Goal: Task Accomplishment & Management: Use online tool/utility

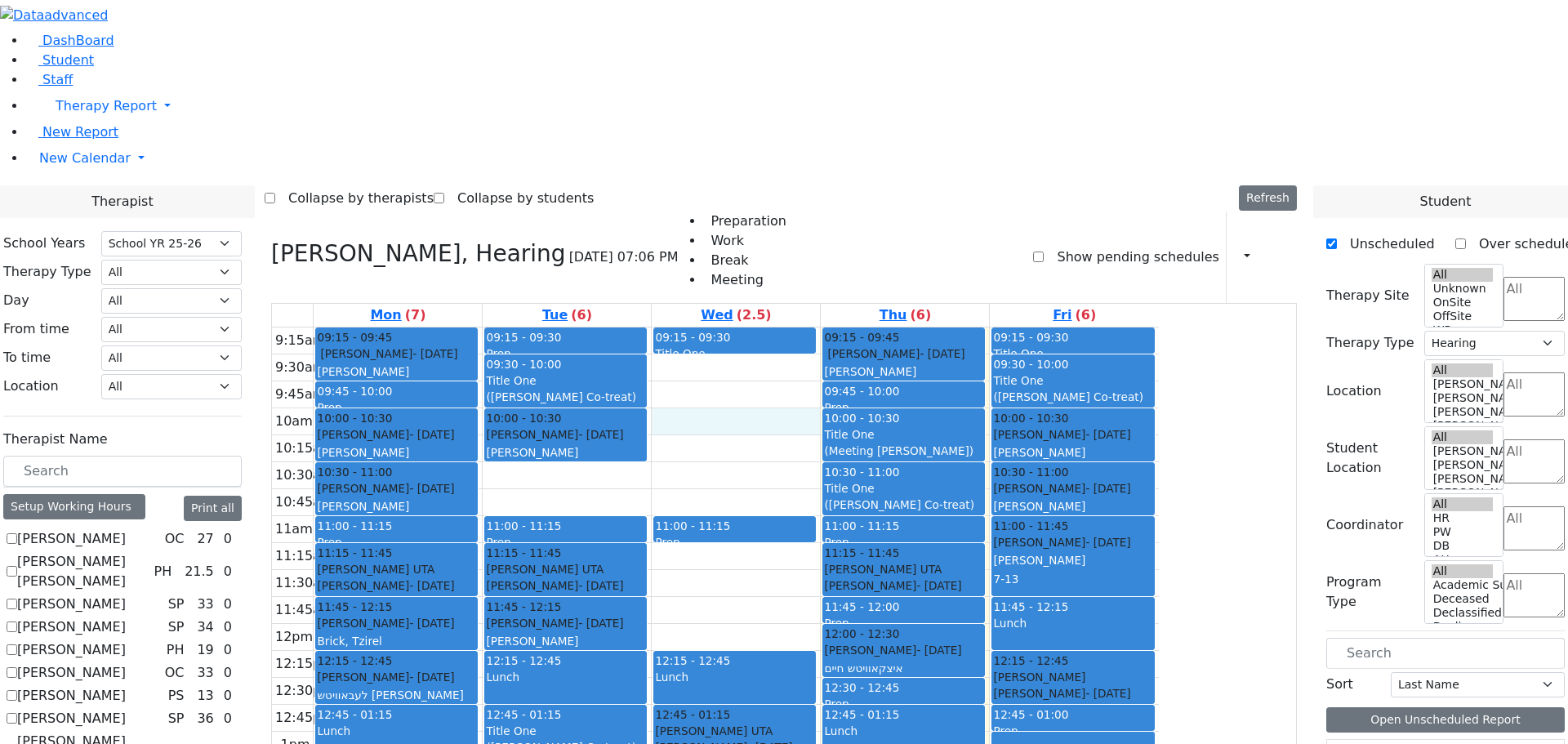
select select "212"
select select "5"
click at [271, 240] on icon at bounding box center [271, 253] width 0 height 27
checkbox input "false"
select select
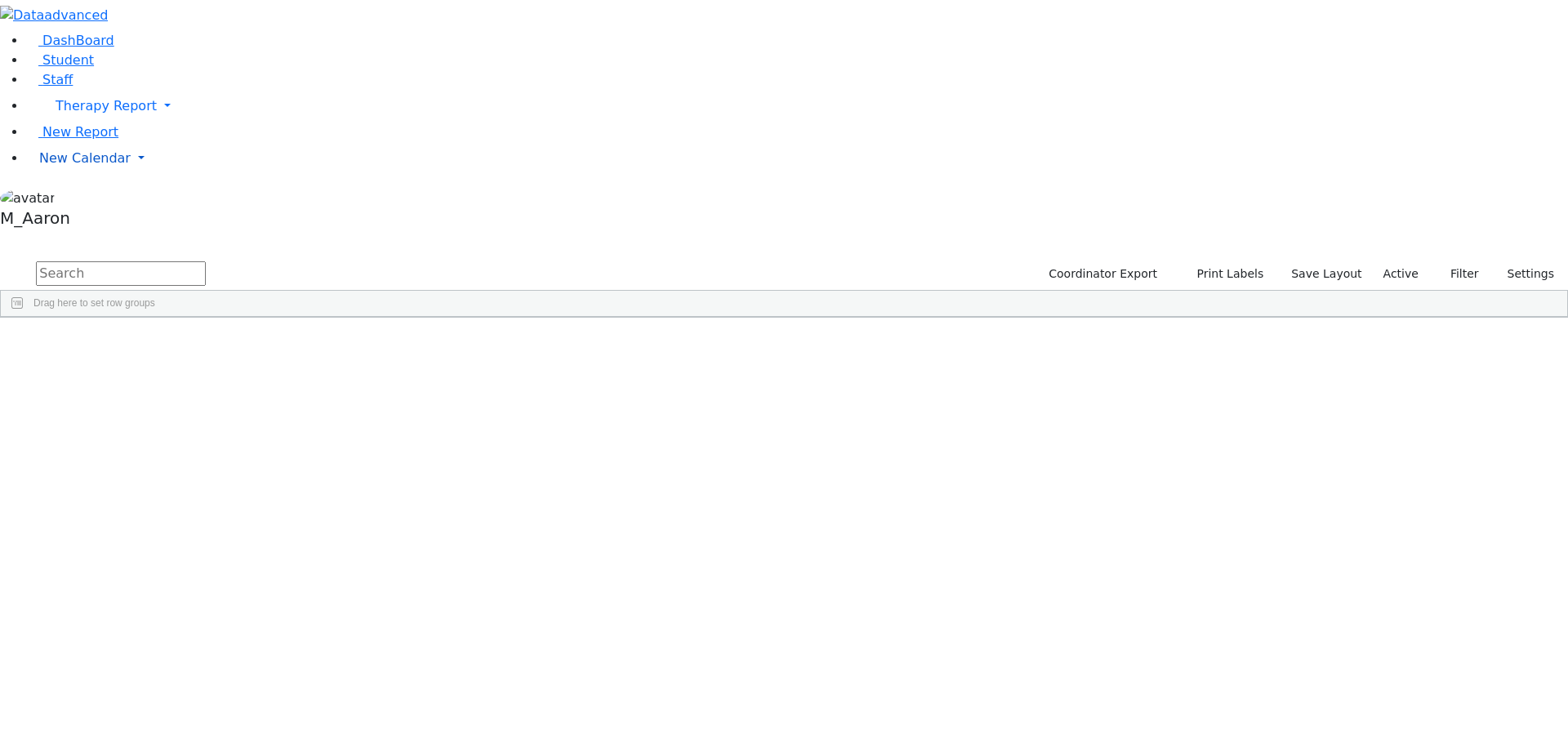
click at [70, 166] on span "New Calendar" at bounding box center [85, 158] width 92 height 16
click at [80, 199] on span "Calendar" at bounding box center [65, 191] width 59 height 16
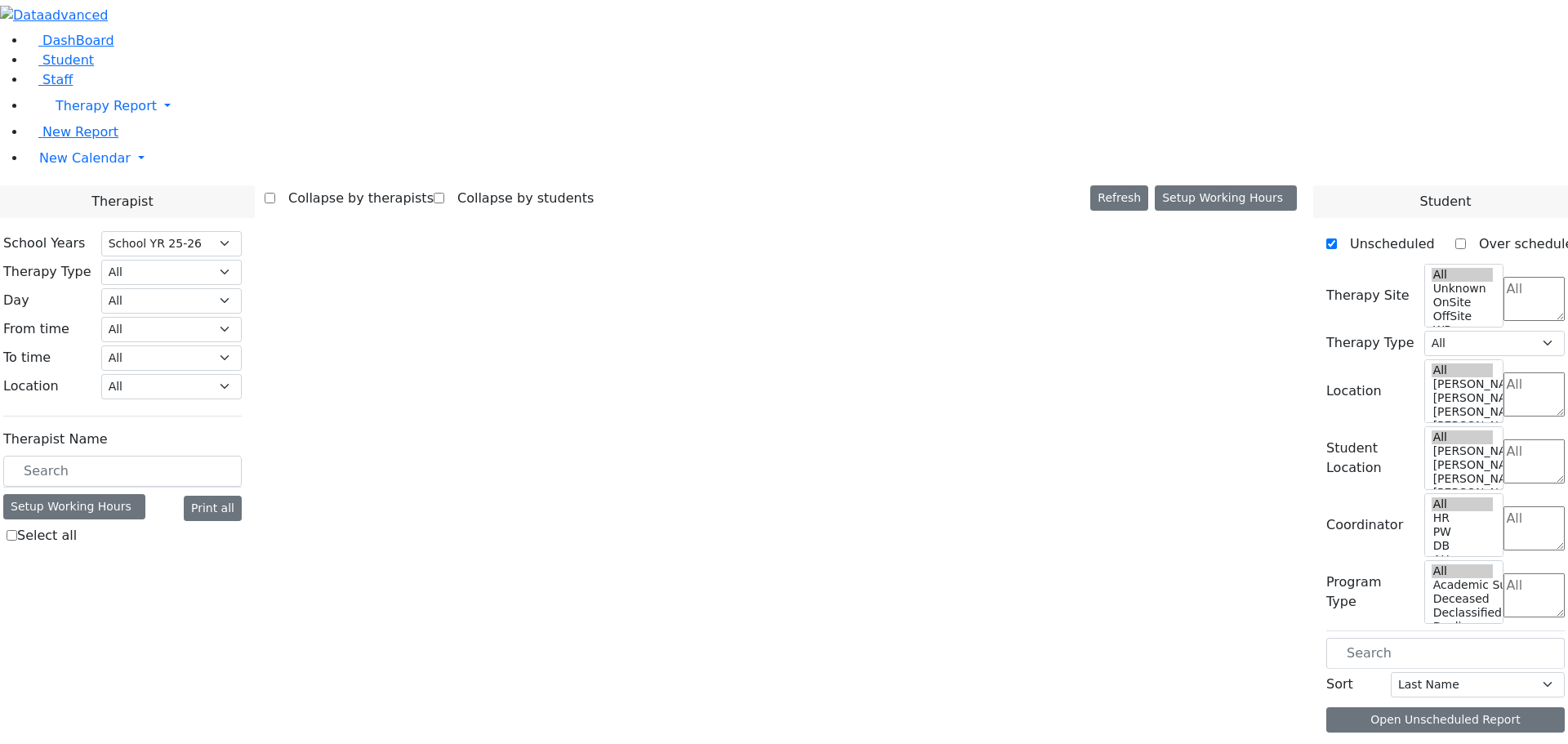
select select "212"
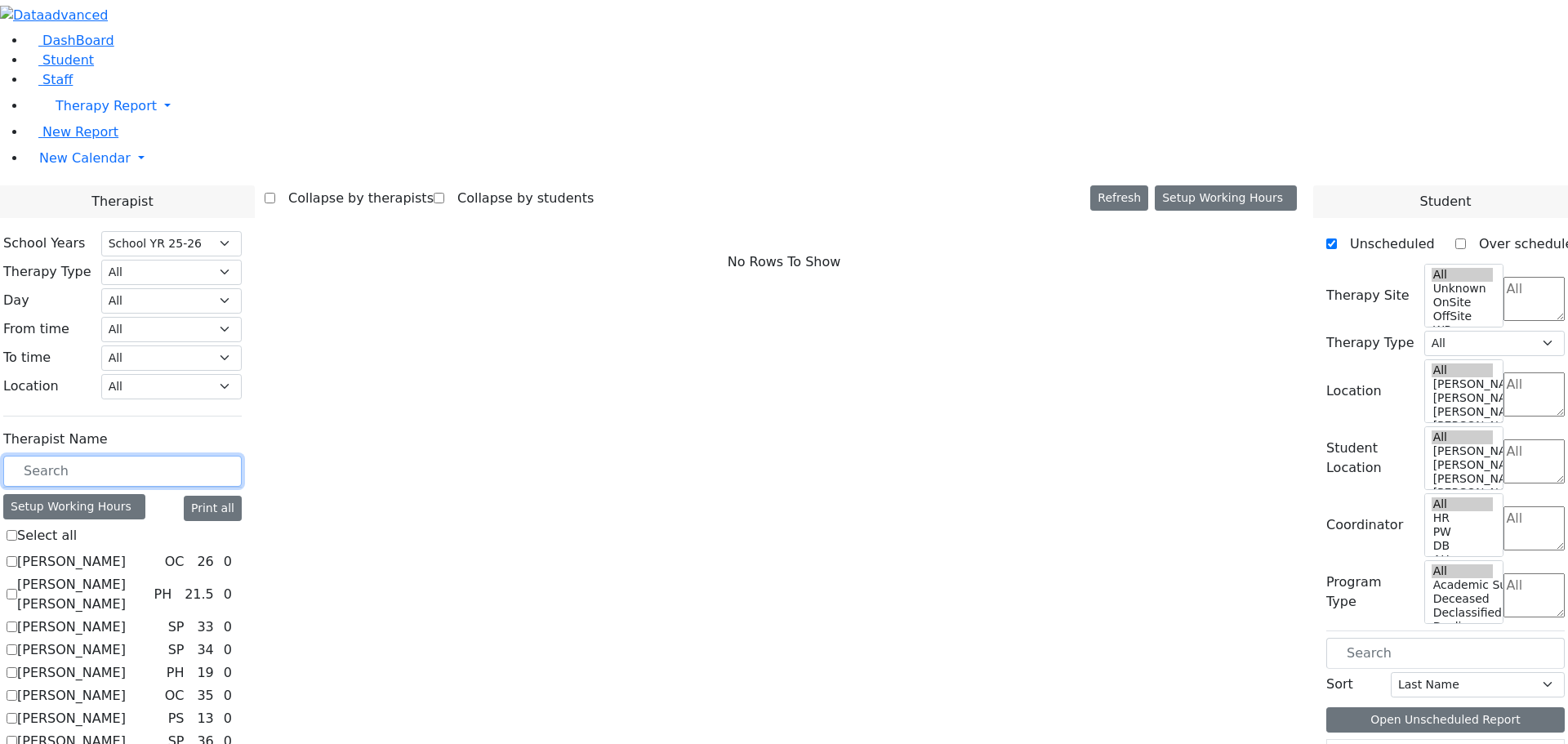
click at [233, 455] on input "text" at bounding box center [123, 471] width 239 height 31
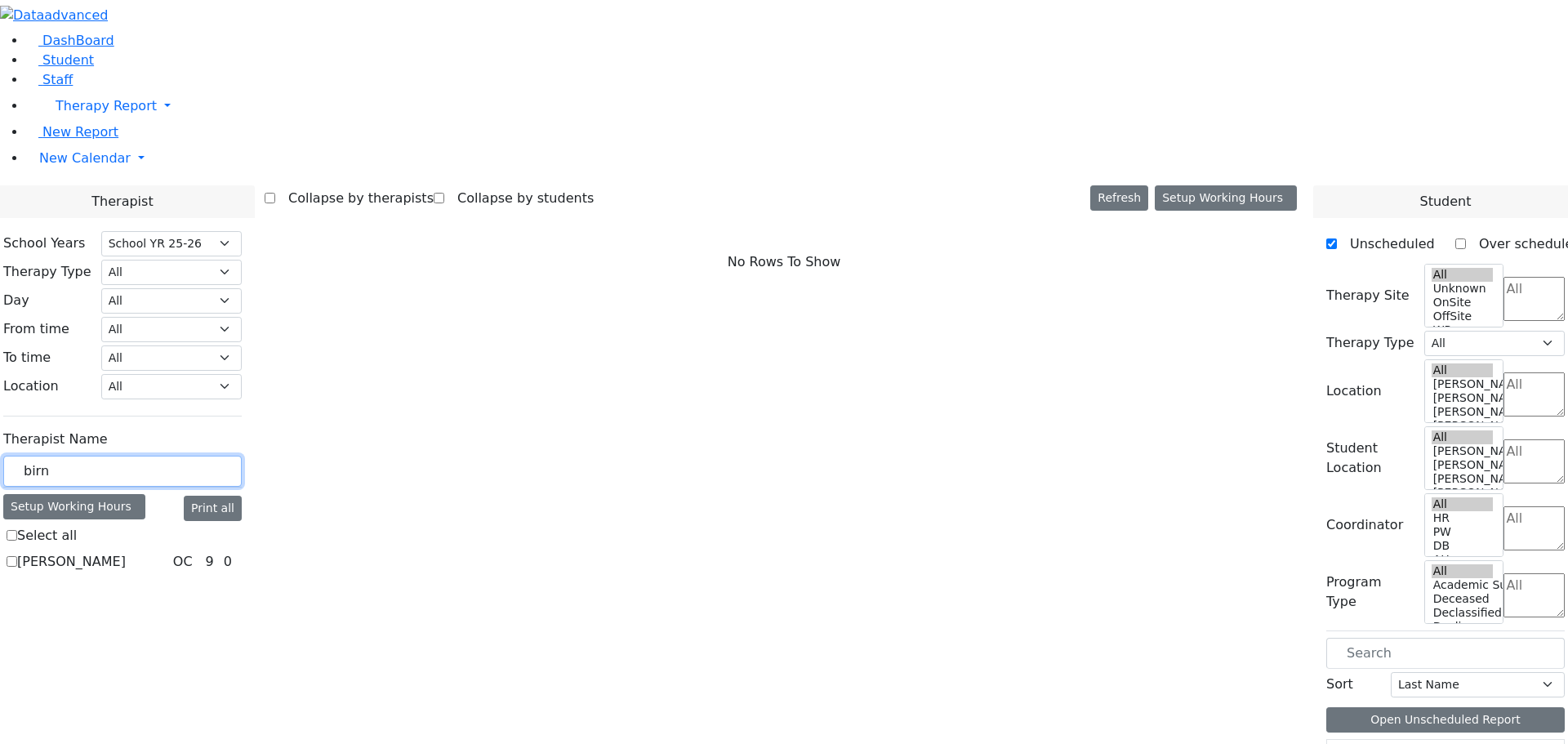
type input "birn"
click at [125, 552] on label "[PERSON_NAME]" at bounding box center [72, 562] width 109 height 20
click at [17, 556] on input "[PERSON_NAME]" at bounding box center [12, 561] width 10 height 10
checkbox input "true"
select select "1"
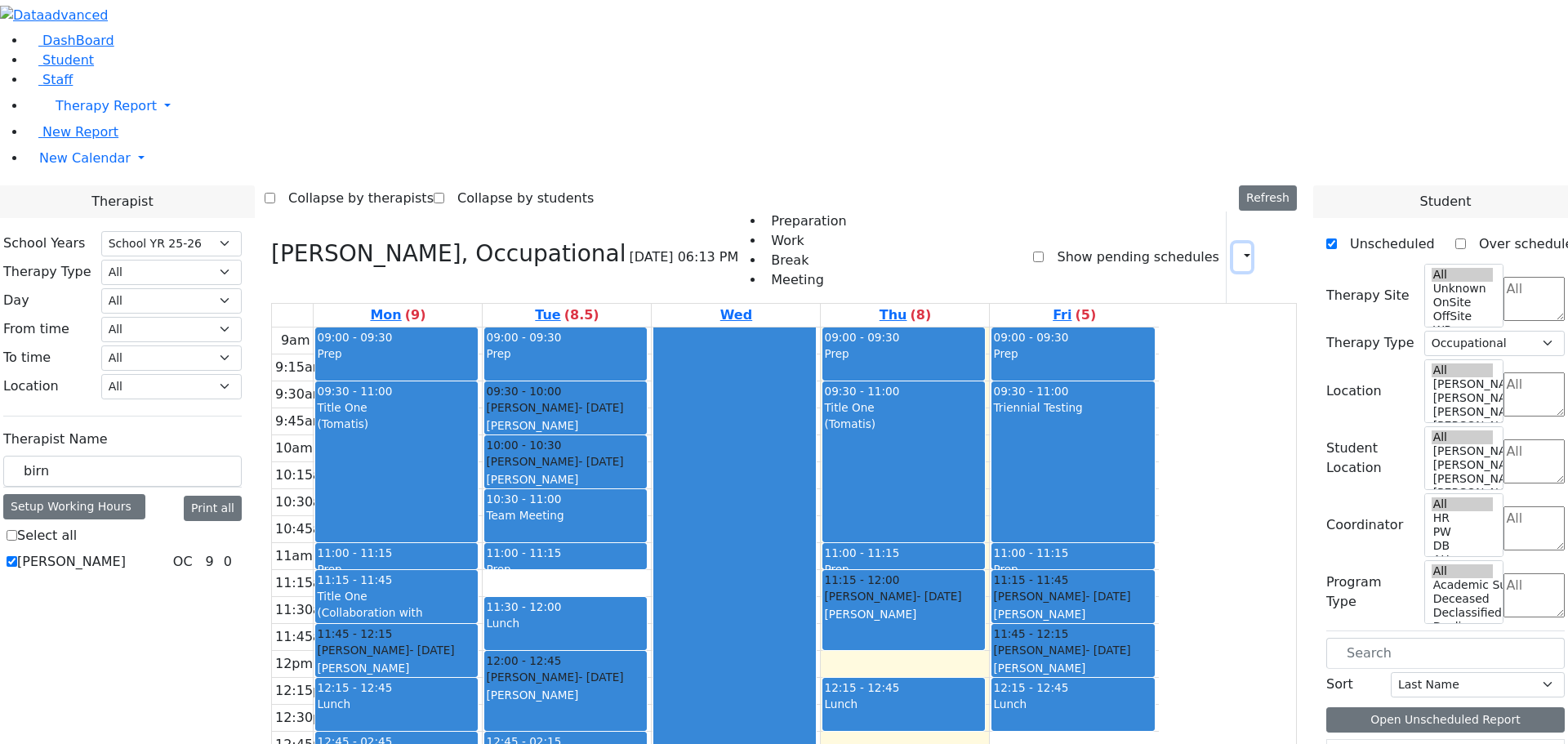
click at [1239, 244] on button "button" at bounding box center [1241, 258] width 18 height 28
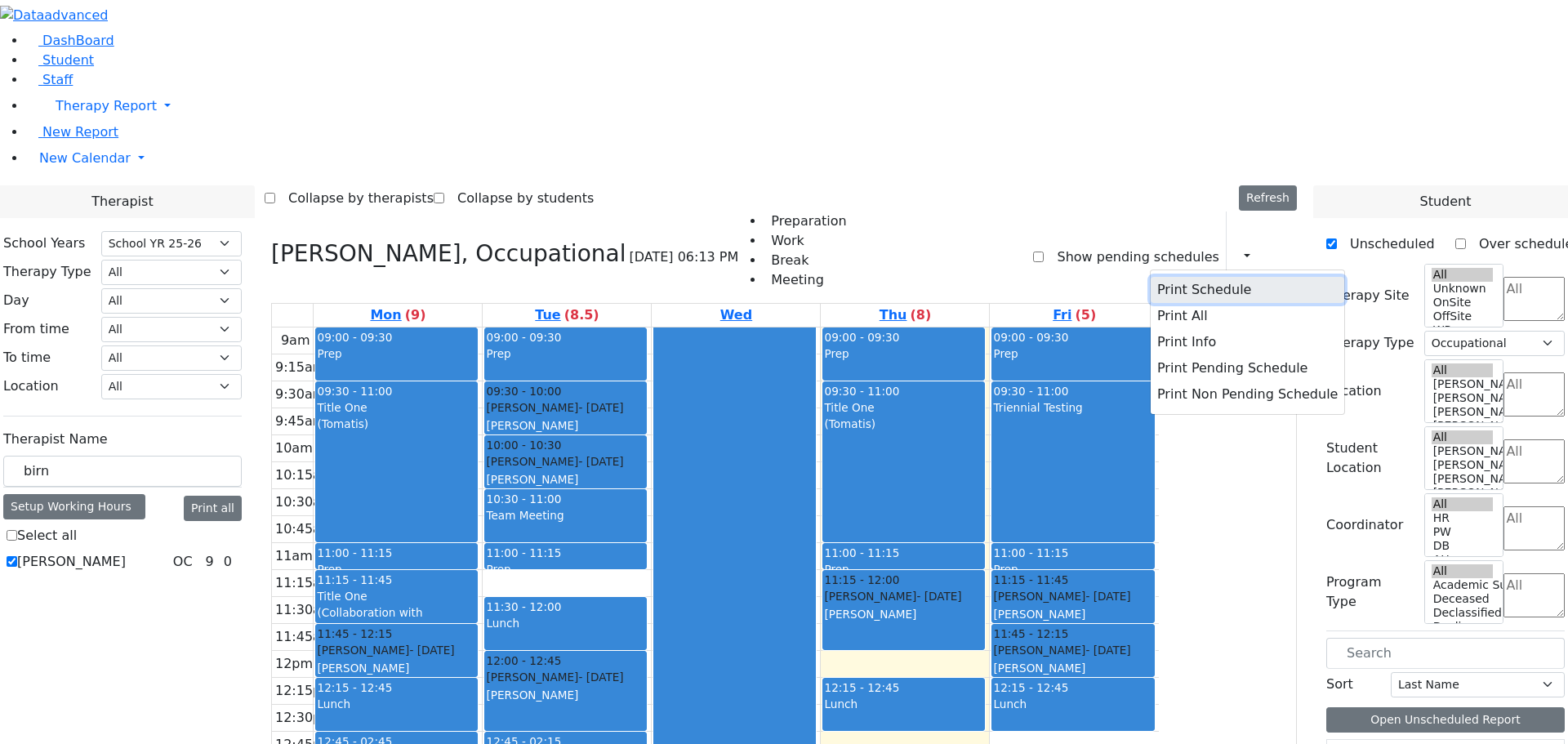
click at [1161, 277] on button "Print Schedule" at bounding box center [1247, 289] width 194 height 26
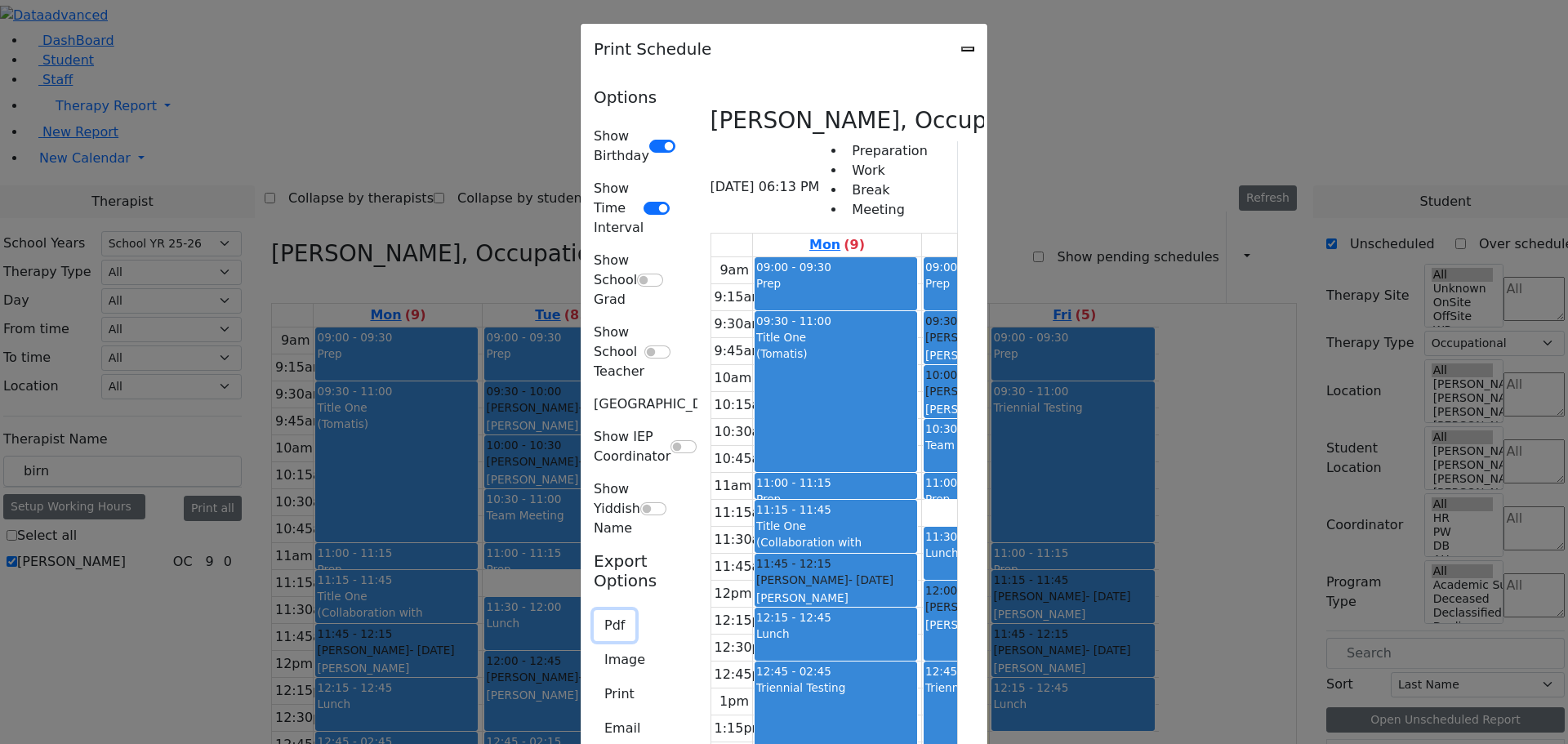
click at [594, 610] on button "Pdf" at bounding box center [615, 626] width 41 height 31
